Goal: Find specific page/section: Find specific page/section

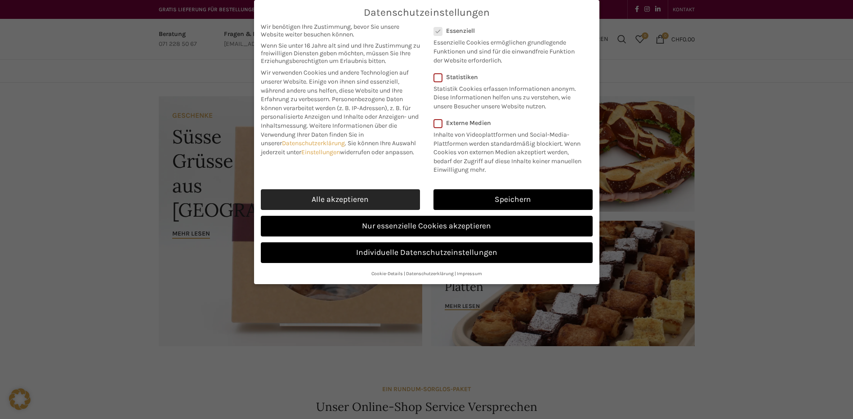
drag, startPoint x: 388, startPoint y: 197, endPoint x: 398, endPoint y: 191, distance: 11.9
click at [388, 196] on link "Alle akzeptieren" at bounding box center [340, 199] width 159 height 21
checkbox input "true"
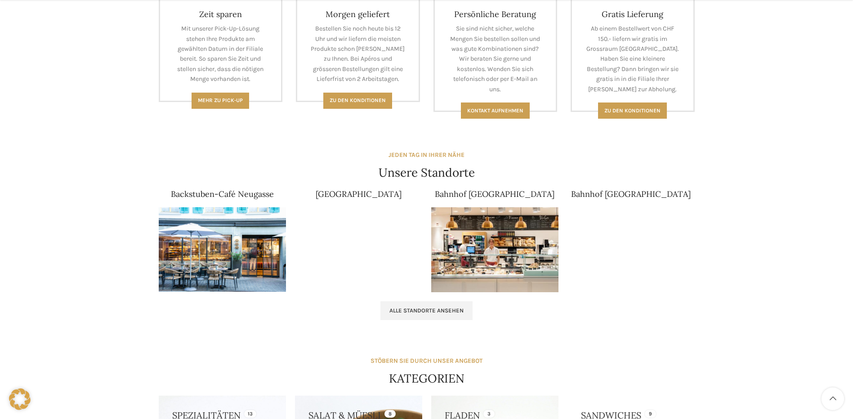
scroll to position [450, 0]
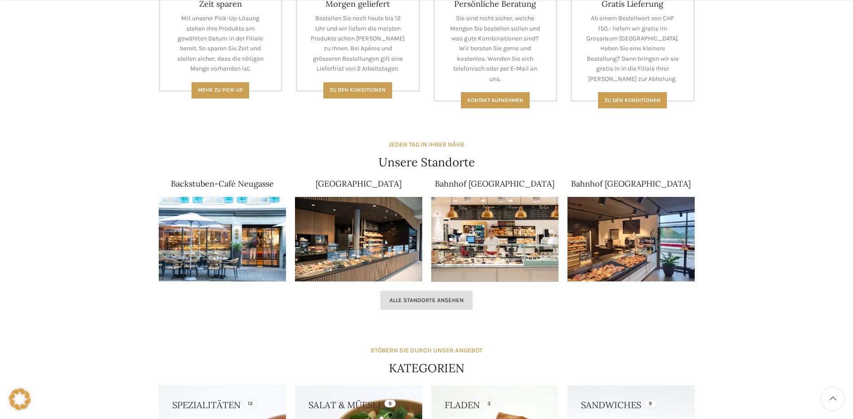
click at [440, 300] on span "Alle Standorte ansehen" at bounding box center [427, 300] width 74 height 7
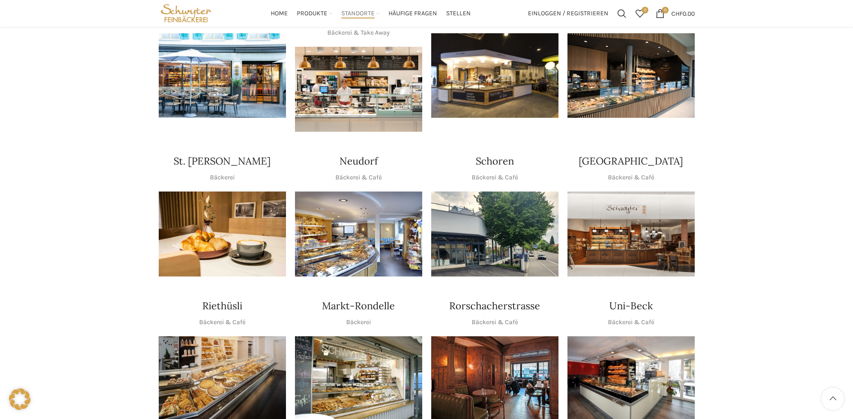
scroll to position [45, 0]
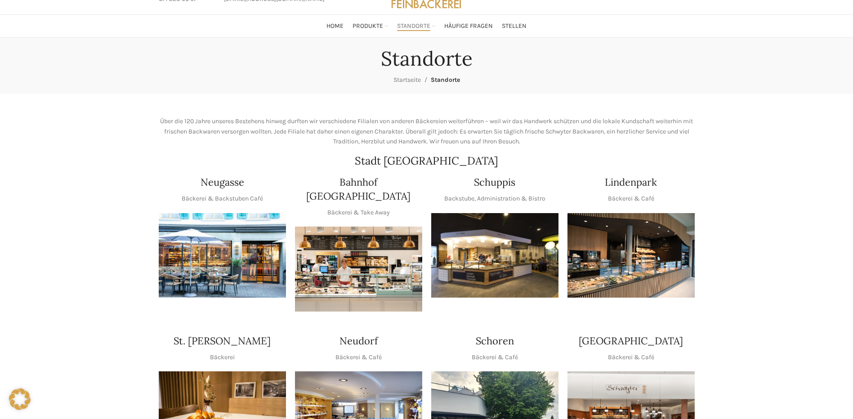
click at [476, 269] on img "1 / 1" at bounding box center [494, 255] width 127 height 85
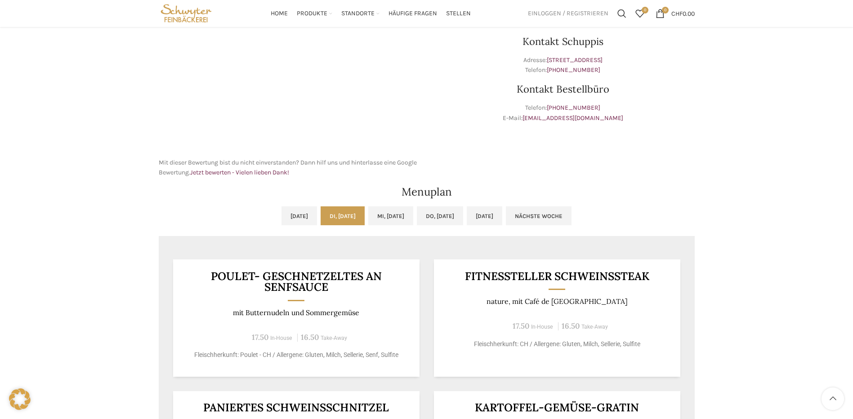
scroll to position [130, 0]
